Goal: Task Accomplishment & Management: Manage account settings

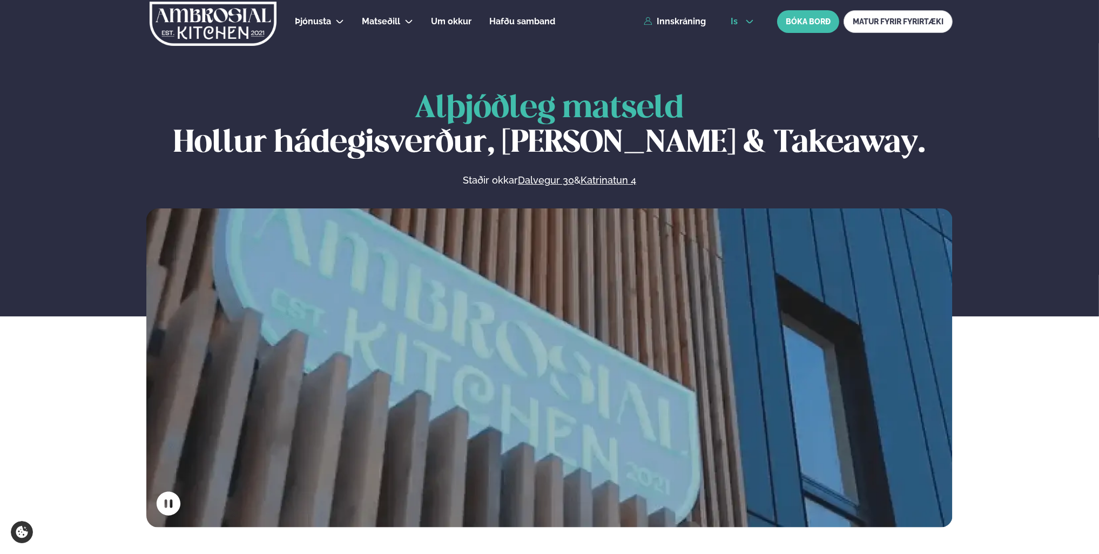
click at [754, 25] on button "is" at bounding box center [742, 21] width 40 height 9
click at [747, 40] on link "en" at bounding box center [742, 41] width 40 height 22
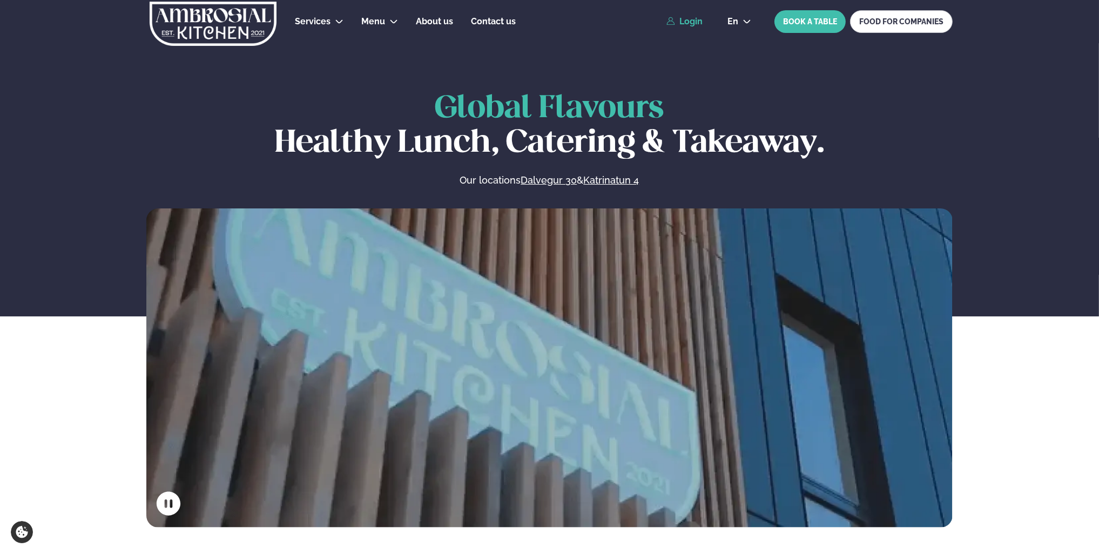
click at [686, 20] on link "Login" at bounding box center [684, 22] width 36 height 10
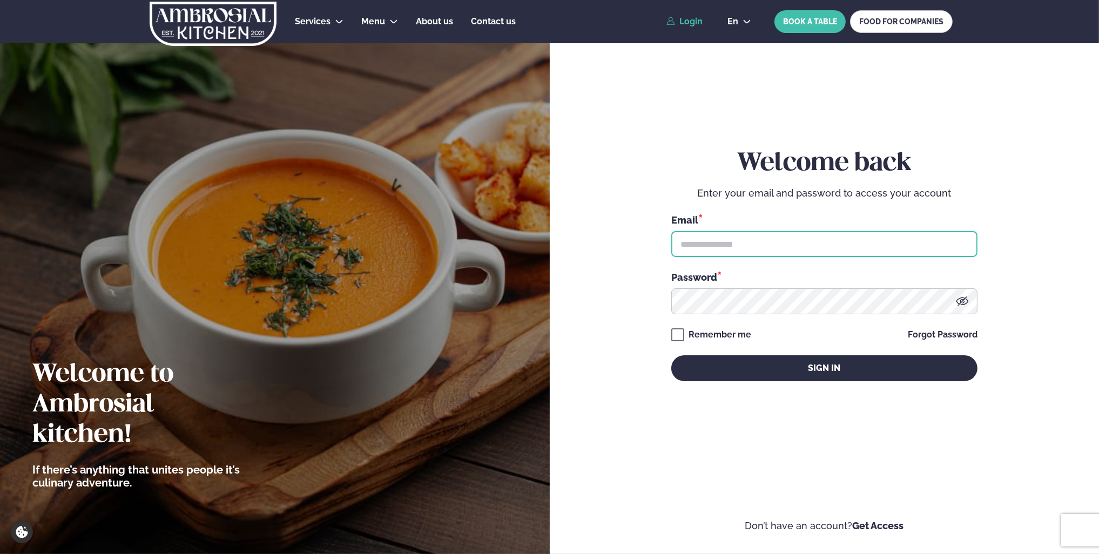
click at [775, 242] on input "text" at bounding box center [824, 244] width 306 height 26
type input "**********"
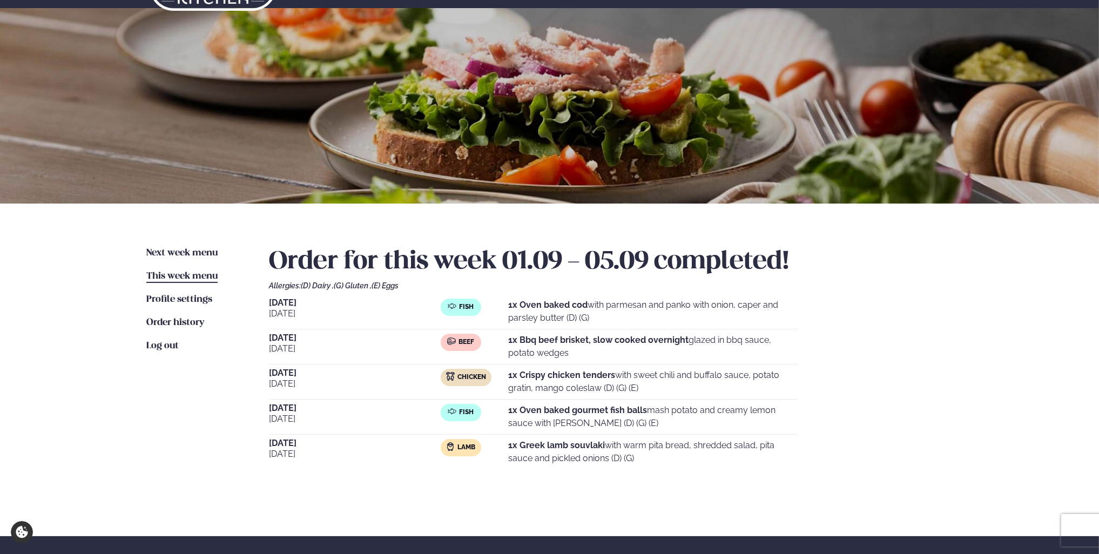
scroll to position [54, 0]
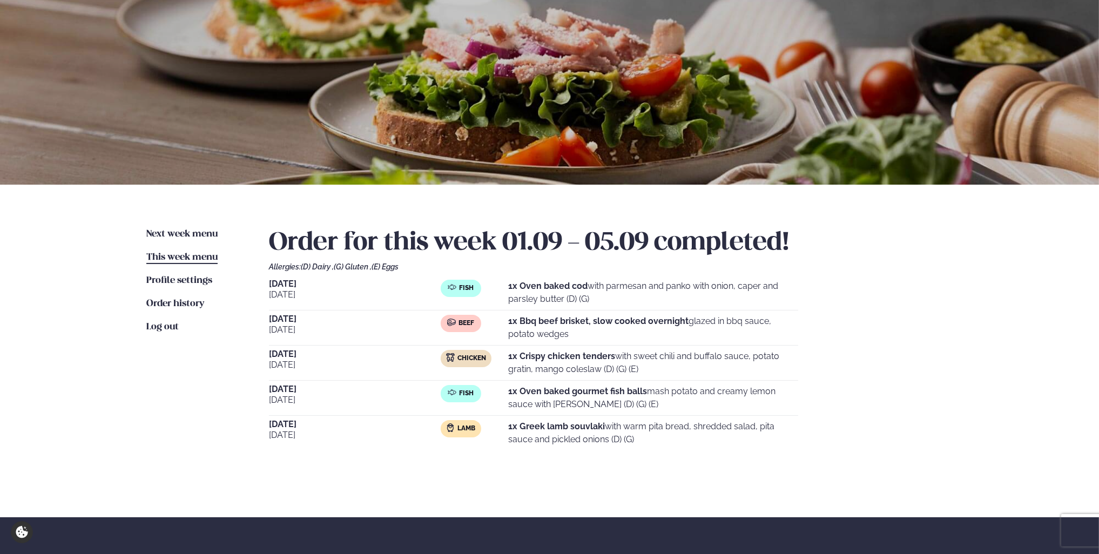
click at [179, 227] on div "Next week menu Next week This week menu This week Profile settings Settings Ord…" at bounding box center [549, 351] width 871 height 333
click at [188, 230] on span "Next week menu" at bounding box center [181, 233] width 71 height 9
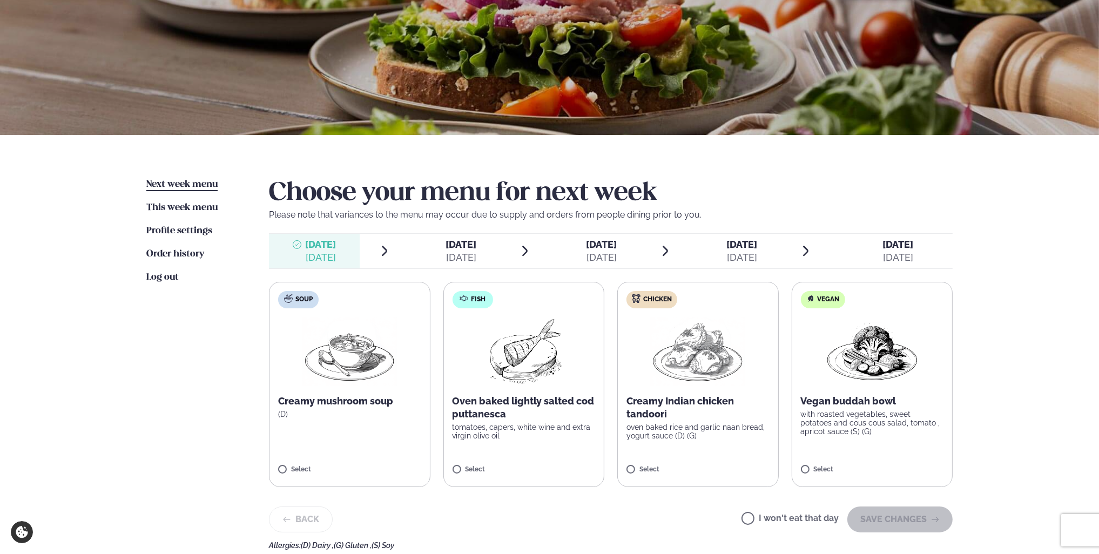
scroll to position [108, 0]
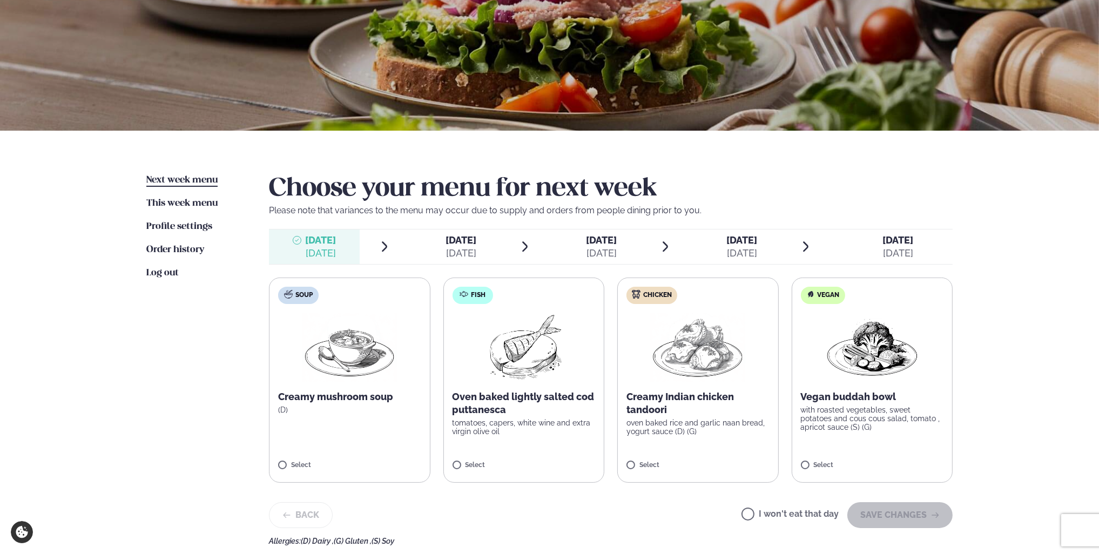
click at [676, 357] on img at bounding box center [697, 347] width 95 height 69
click at [729, 455] on div at bounding box center [729, 460] width 41 height 22
click at [662, 464] on icon at bounding box center [665, 460] width 11 height 11
click at [890, 521] on button "SAVE CHANGES" at bounding box center [899, 515] width 105 height 26
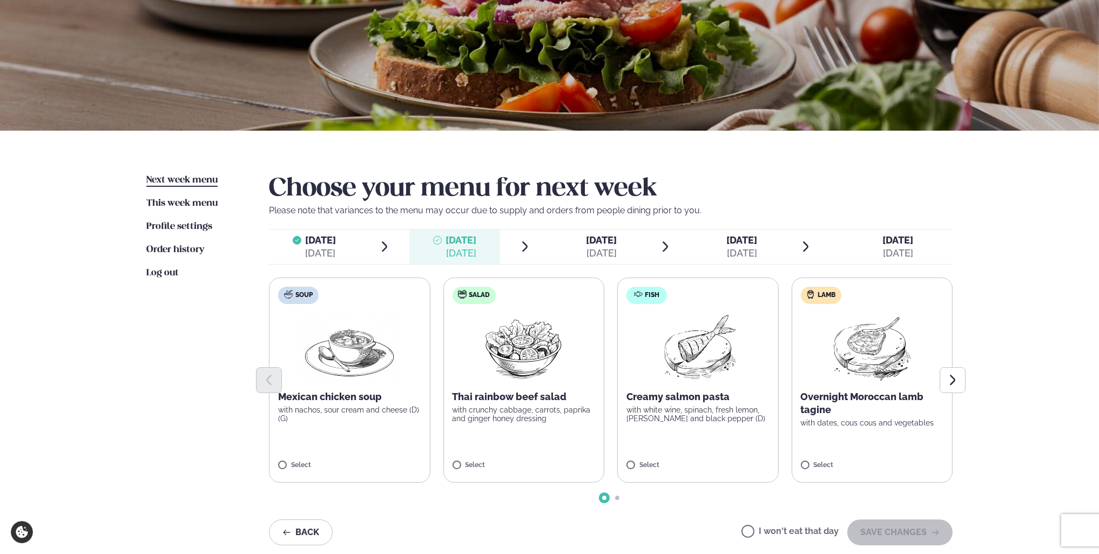
click at [816, 342] on label "Lamb Overnight Moroccan lamb tagine with dates, cous cous and vegetables Select" at bounding box center [872, 380] width 161 height 205
click at [879, 534] on button "SAVE CHANGES" at bounding box center [899, 532] width 105 height 26
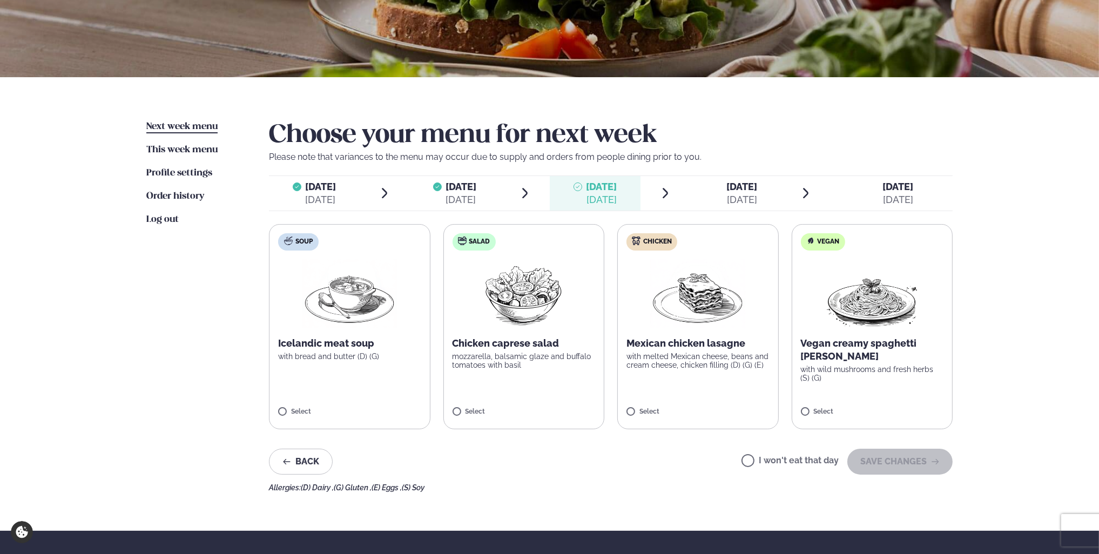
scroll to position [162, 0]
click at [715, 381] on label "Chicken Mexican chicken lasagne with melted Mexican cheese, beans and cream che…" at bounding box center [697, 326] width 161 height 205
click at [393, 366] on label "Soup Icelandic meat soup with bread and butter (D) (G) Select" at bounding box center [349, 326] width 161 height 205
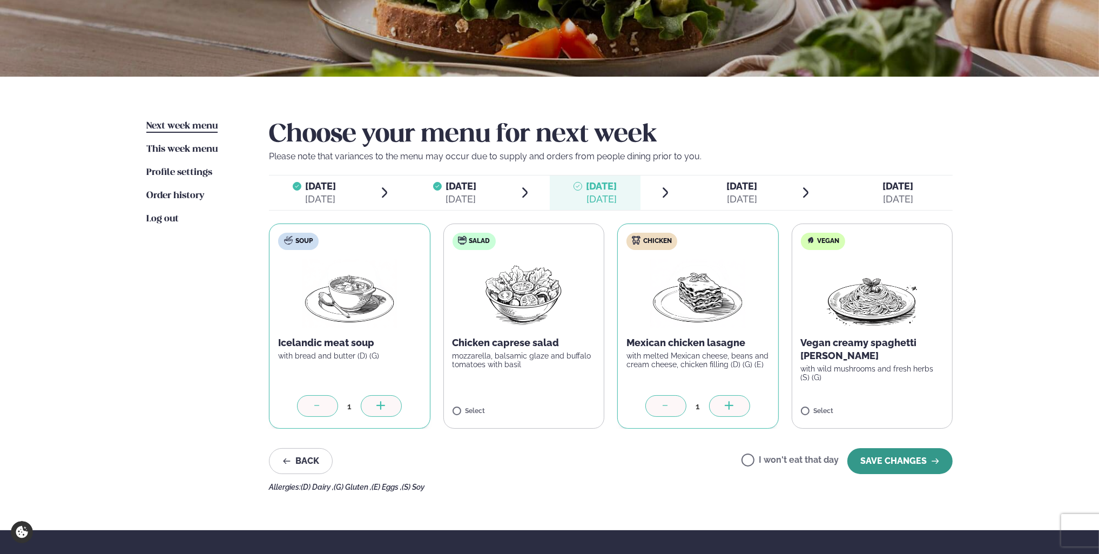
click at [898, 462] on button "SAVE CHANGES" at bounding box center [899, 461] width 105 height 26
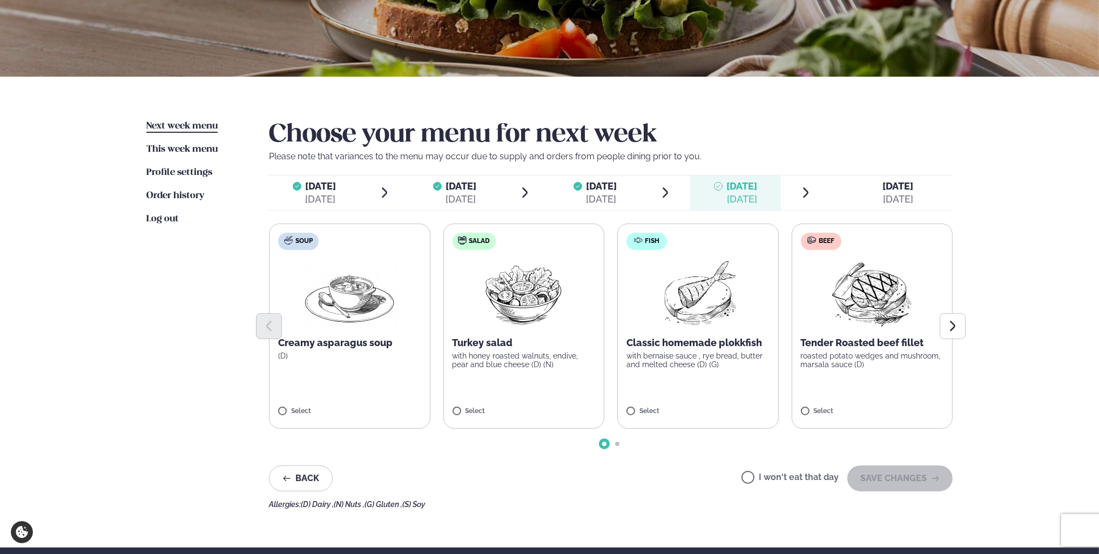
click at [318, 193] on div "Sep 8" at bounding box center [321, 199] width 31 height 13
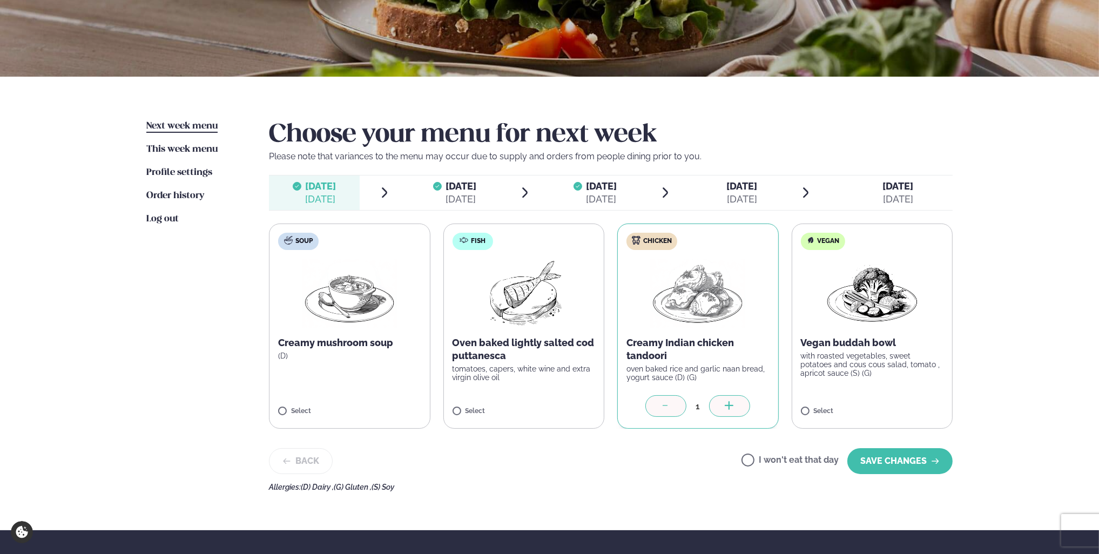
click at [466, 187] on span "Tuesday" at bounding box center [461, 185] width 31 height 11
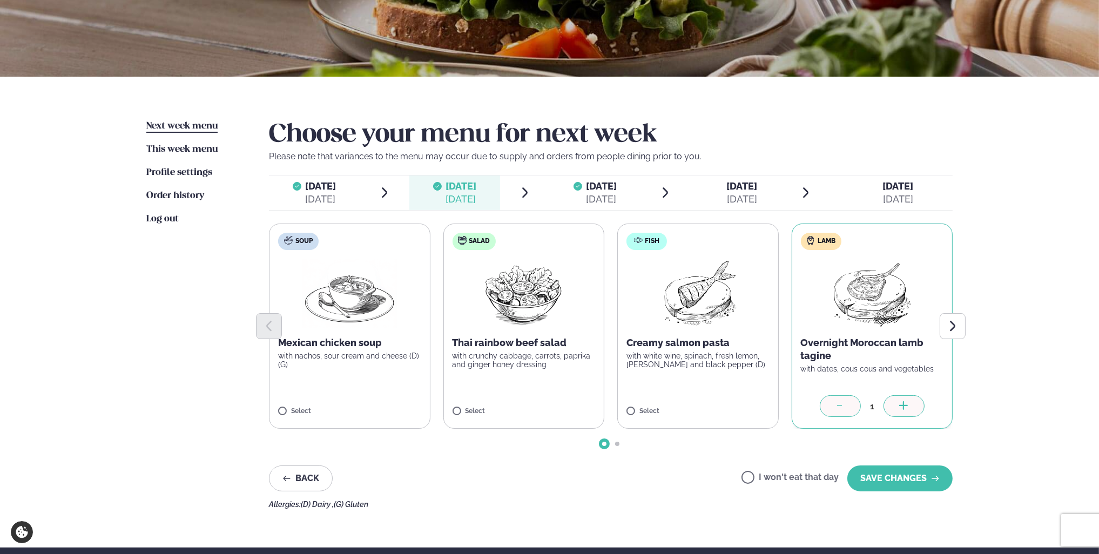
click at [363, 190] on li "Monday Mon. Sep 8" at bounding box center [330, 192] width 122 height 35
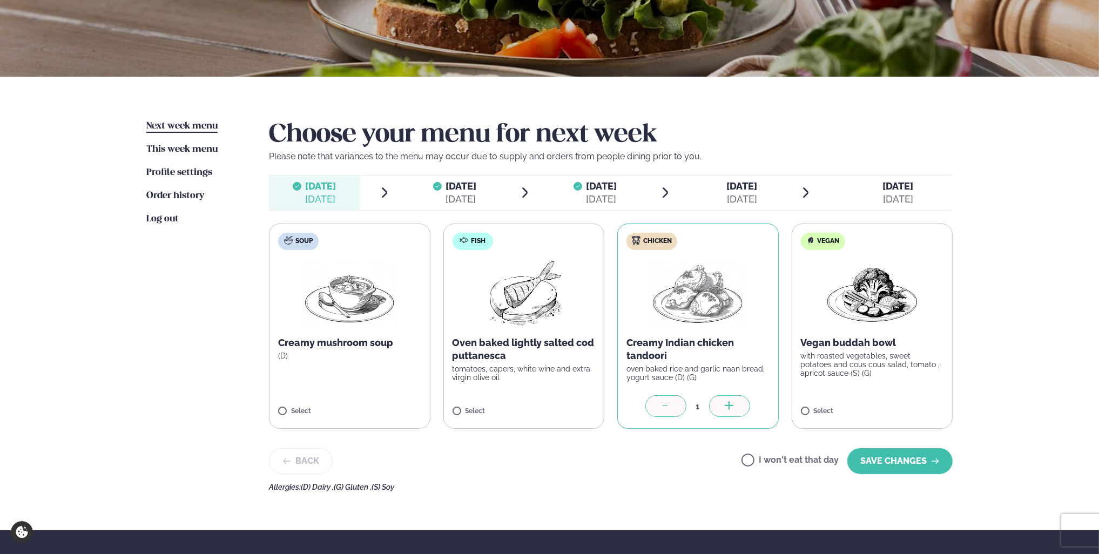
click at [472, 198] on div "Sep 9" at bounding box center [461, 199] width 31 height 13
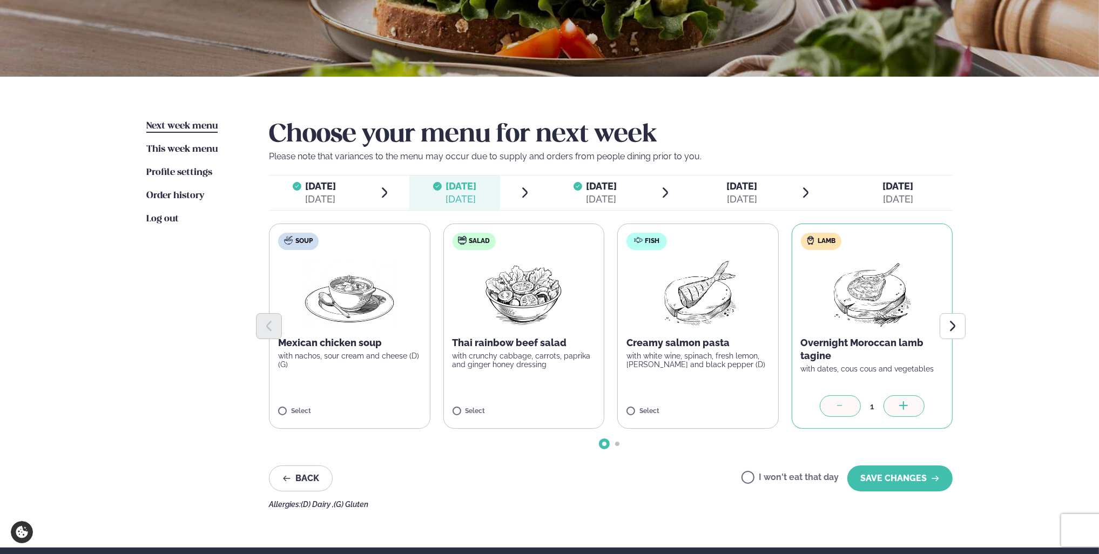
click at [596, 191] on span "Wednesday" at bounding box center [601, 185] width 31 height 11
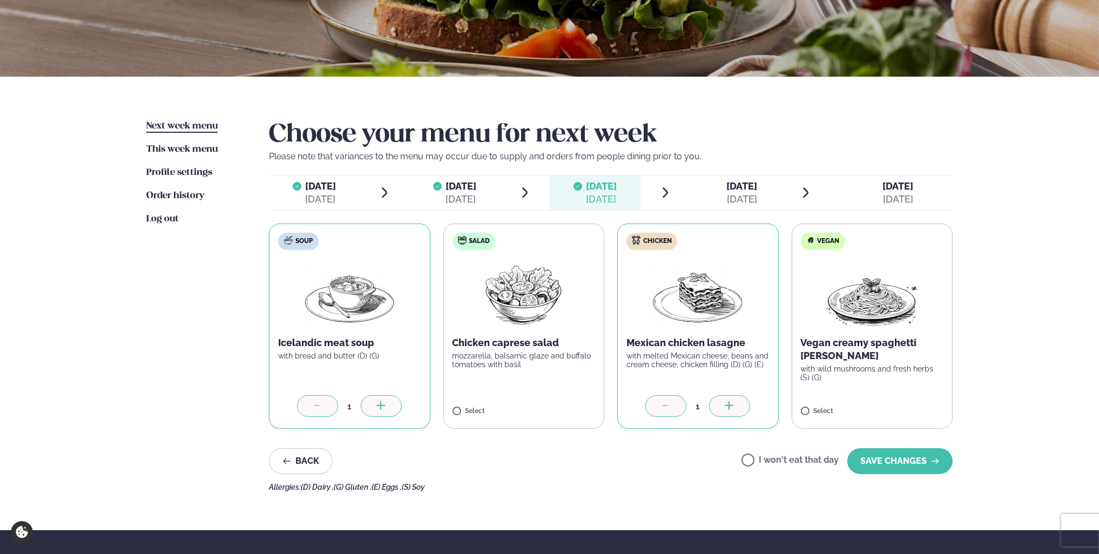
click at [753, 189] on span "Thursday" at bounding box center [742, 185] width 31 height 11
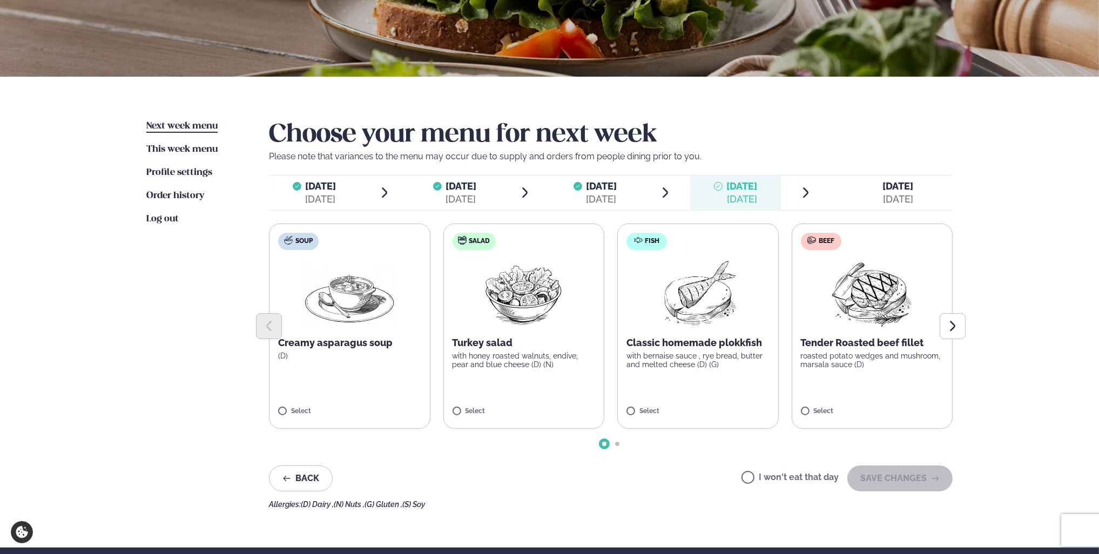
click at [901, 190] on span "Friday" at bounding box center [898, 185] width 31 height 11
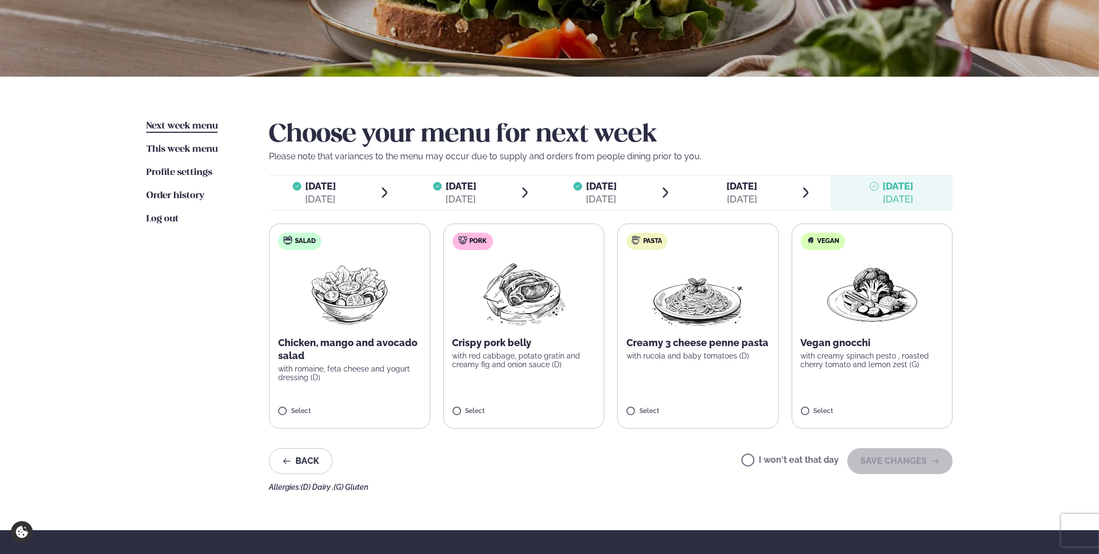
click at [714, 187] on div at bounding box center [718, 193] width 9 height 26
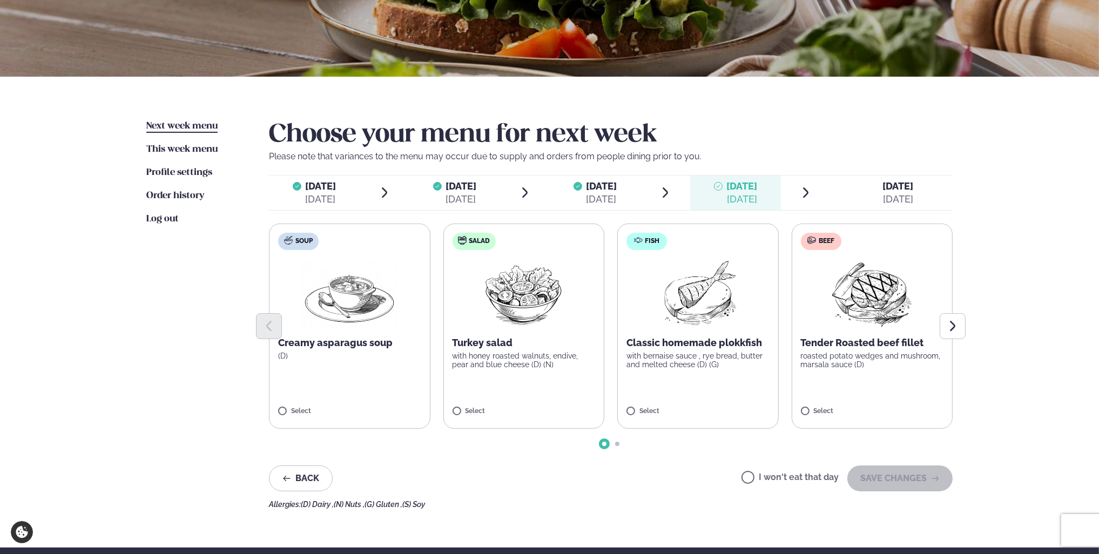
click at [661, 402] on label "Fish Classic homemade plokkfish with bernaise sauce , rye bread, butter and mel…" at bounding box center [697, 326] width 161 height 205
click at [732, 413] on div at bounding box center [729, 406] width 41 height 22
click at [921, 198] on span "Friday Fri. Sep 12" at bounding box center [891, 192] width 122 height 35
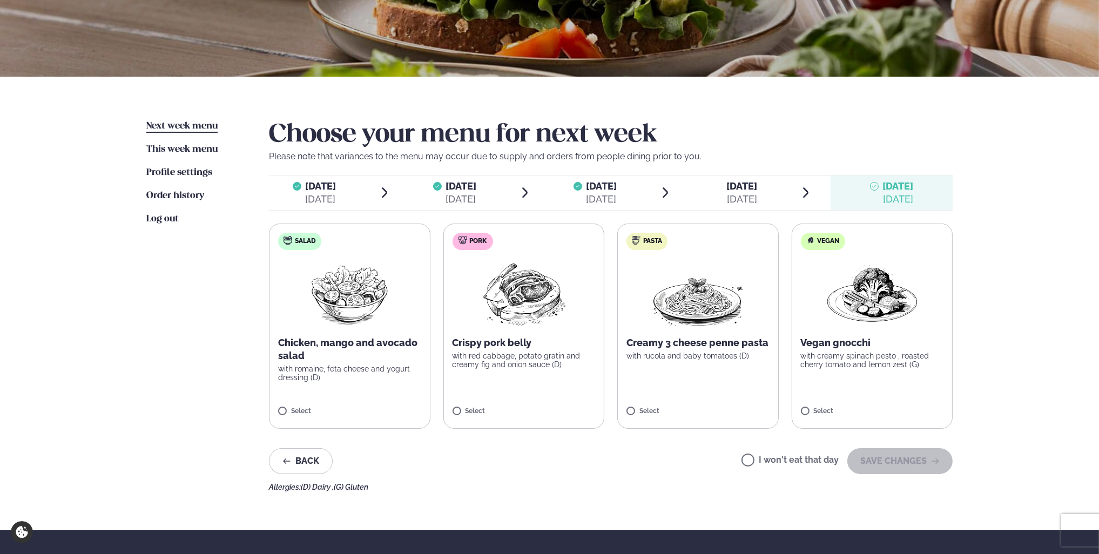
click at [548, 310] on img at bounding box center [524, 293] width 96 height 69
click at [742, 193] on div "Sep 11" at bounding box center [742, 199] width 31 height 13
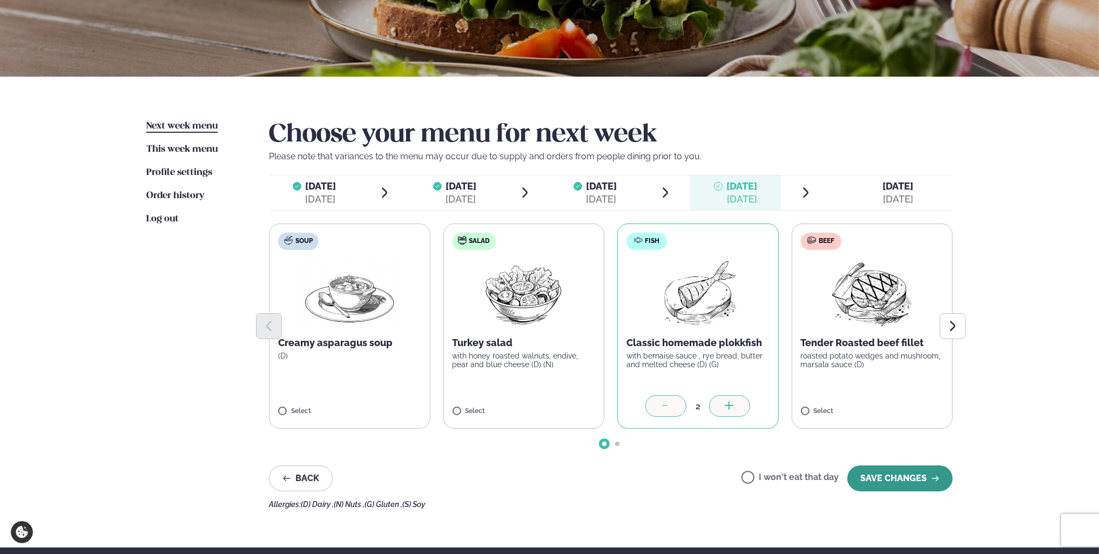
click at [889, 476] on button "SAVE CHANGES" at bounding box center [899, 478] width 105 height 26
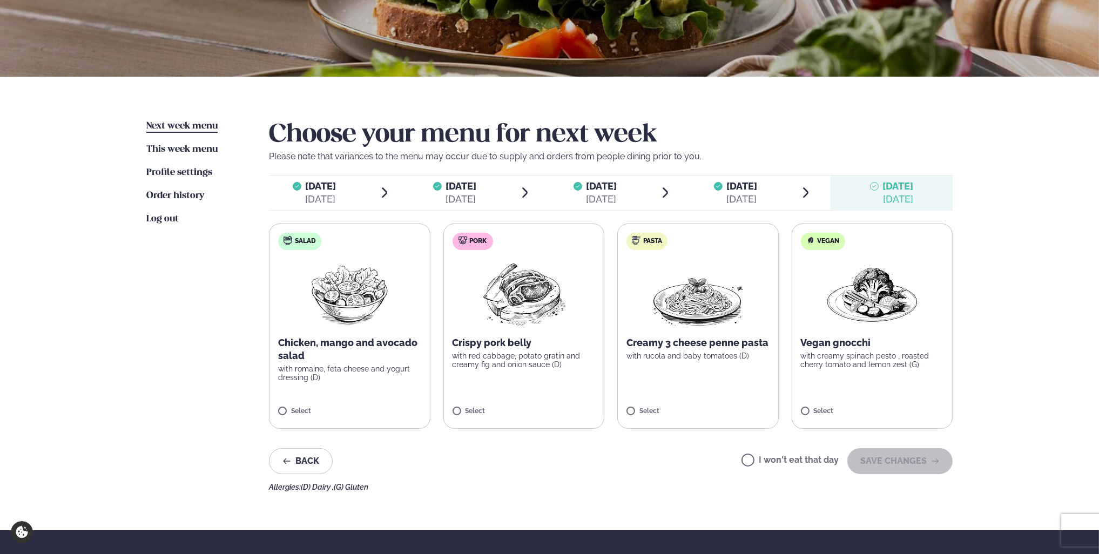
click at [498, 343] on p "Crispy pork belly" at bounding box center [523, 342] width 143 height 13
click at [911, 472] on button "SAVE CHANGES" at bounding box center [899, 461] width 105 height 26
